Goal: Navigation & Orientation: Find specific page/section

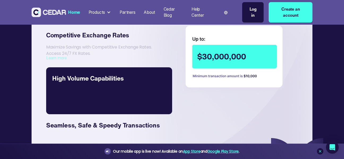
scroll to position [881, 0]
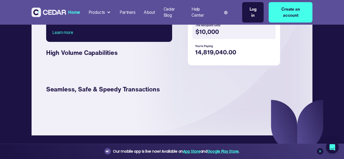
click at [105, 14] on div "Products" at bounding box center [100, 12] width 27 height 10
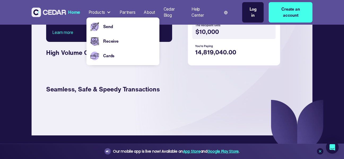
click at [132, 10] on div "Partners" at bounding box center [128, 12] width 16 height 6
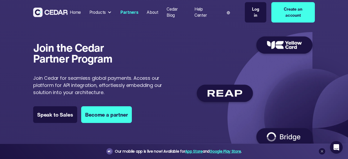
click at [144, 38] on div "Join the Cedar Partner Program Join the Cedar Partner Program Join Cedar for se…" at bounding box center [174, 90] width 282 height 118
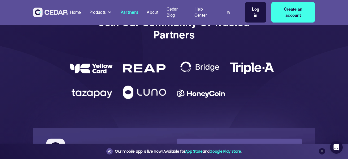
scroll to position [987, 0]
